Goal: Transaction & Acquisition: Purchase product/service

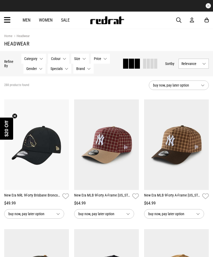
click at [85, 67] on button "Brand None selected" at bounding box center [83, 69] width 20 height 10
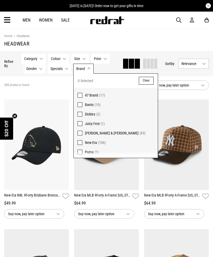
click at [80, 140] on label "New Era (186)" at bounding box center [116, 142] width 84 height 9
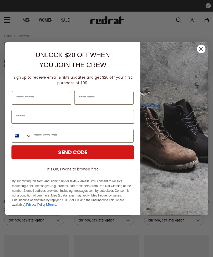
click at [181, 47] on img "POPUP Form" at bounding box center [174, 128] width 68 height 172
click at [204, 50] on circle "Close dialog" at bounding box center [201, 48] width 9 height 9
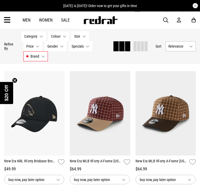
scroll to position [45, 0]
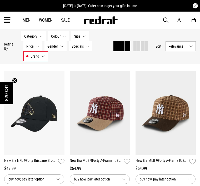
click at [64, 134] on div "One Size" at bounding box center [34, 113] width 60 height 84
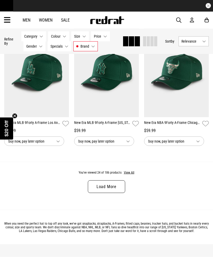
scroll to position [994, 0]
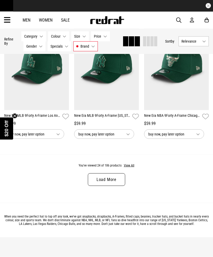
click at [129, 167] on button "View All" at bounding box center [129, 165] width 11 height 5
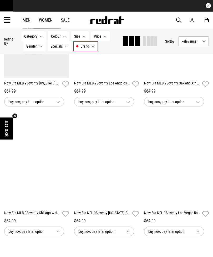
scroll to position [1675, 0]
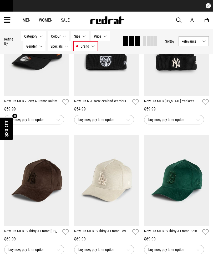
scroll to position [2875, 0]
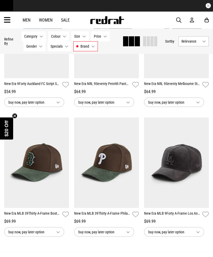
scroll to position [4043, 0]
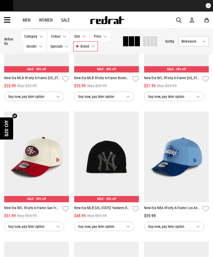
scroll to position [4274, 0]
click at [23, 176] on img at bounding box center [36, 156] width 65 height 90
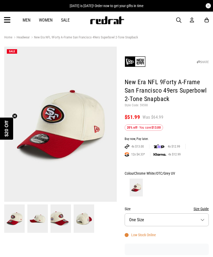
click at [41, 219] on img at bounding box center [37, 218] width 21 height 28
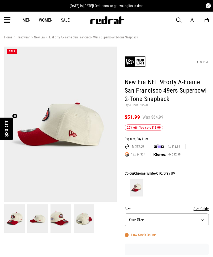
click at [56, 220] on img at bounding box center [60, 218] width 21 height 28
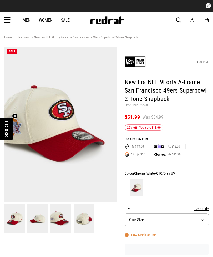
click at [83, 218] on img at bounding box center [84, 218] width 21 height 28
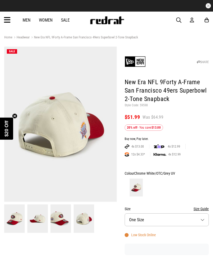
click at [10, 206] on img at bounding box center [14, 218] width 21 height 28
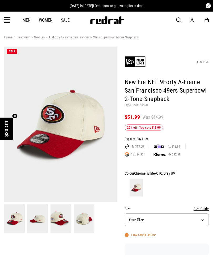
click at [200, 220] on button "Size One Size" at bounding box center [167, 219] width 84 height 13
click at [204, 167] on div "SHARE New Era NFL 9Forty A-Frame San Francisco 49ers Superbowl 2-Tone Snapback …" at bounding box center [163, 211] width 92 height 328
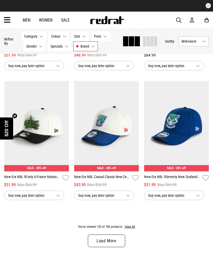
scroll to position [962, 0]
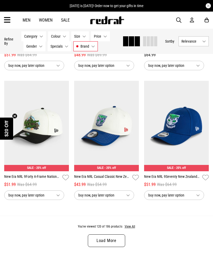
click at [130, 228] on button "View All" at bounding box center [129, 226] width 11 height 5
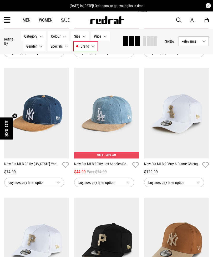
scroll to position [1891, 0]
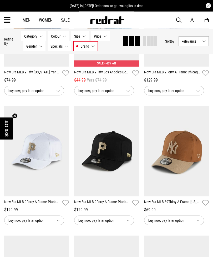
scroll to position [1975, 0]
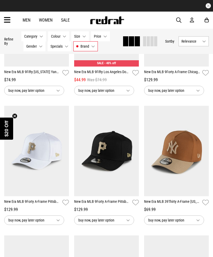
click at [29, 177] on img at bounding box center [36, 151] width 65 height 90
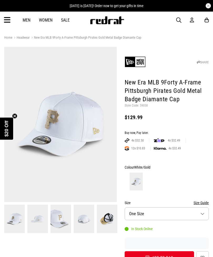
click at [13, 219] on img at bounding box center [14, 218] width 21 height 28
click at [33, 213] on img at bounding box center [37, 218] width 21 height 28
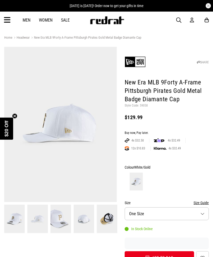
click at [60, 222] on img at bounding box center [60, 218] width 21 height 28
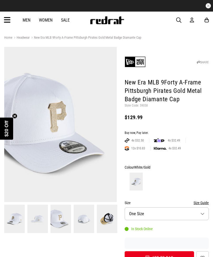
click at [81, 222] on img at bounding box center [84, 218] width 21 height 28
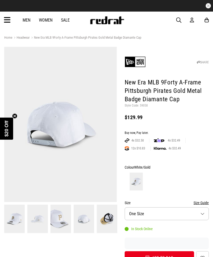
click at [102, 217] on img at bounding box center [107, 218] width 21 height 28
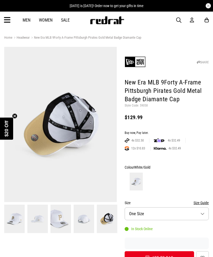
click at [60, 221] on img at bounding box center [60, 218] width 21 height 28
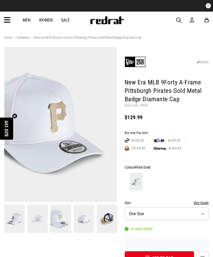
click at [12, 216] on img at bounding box center [14, 218] width 21 height 28
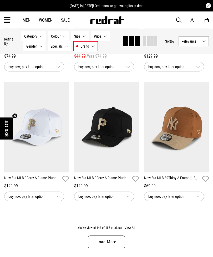
scroll to position [963, 0]
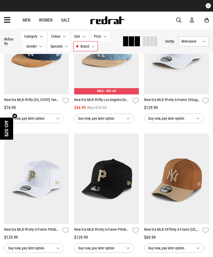
click at [32, 253] on button "buy now, pay later option" at bounding box center [34, 247] width 60 height 9
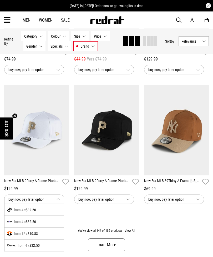
scroll to position [958, 0]
click at [84, 225] on div "You've viewed 144 of 186 products View All Load More" at bounding box center [106, 244] width 213 height 48
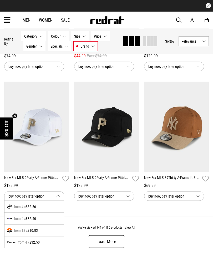
scroll to position [960, 0]
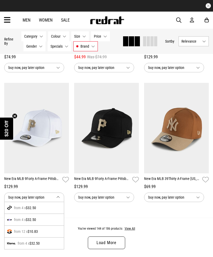
click at [55, 198] on button "buy now, pay later option" at bounding box center [34, 196] width 60 height 9
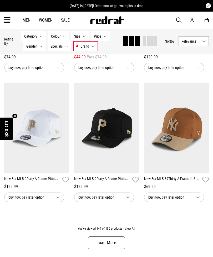
click at [18, 257] on div "You've viewed 144 of 186 products View All Load More" at bounding box center [106, 242] width 213 height 48
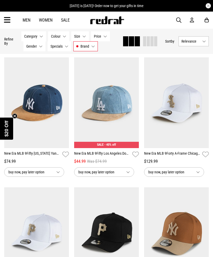
scroll to position [847, 0]
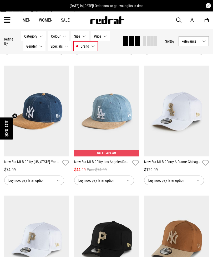
click at [177, 20] on span "button" at bounding box center [178, 20] width 5 height 6
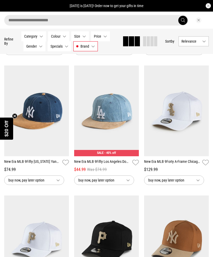
click at [142, 17] on input "search" at bounding box center [96, 20] width 184 height 11
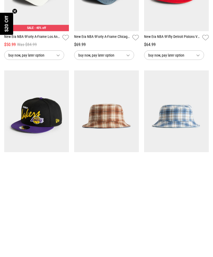
scroll to position [608, 0]
